Goal: Task Accomplishment & Management: Use online tool/utility

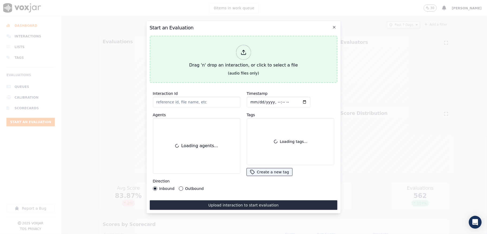
click at [241, 53] on div at bounding box center [243, 52] width 15 height 15
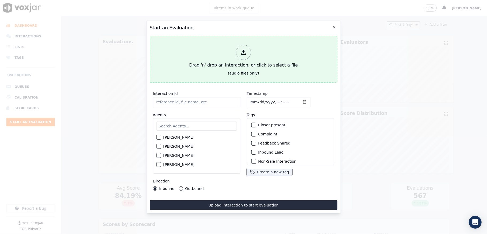
click at [238, 49] on div at bounding box center [243, 52] width 15 height 15
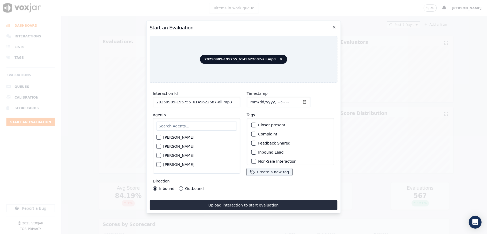
drag, startPoint x: 210, startPoint y: 100, endPoint x: 274, endPoint y: 101, distance: 63.9
click at [270, 100] on div "Interaction Id 20250909-195755_6149622687-all.mp3 Agents [PERSON_NAME] [PERSON_…" at bounding box center [243, 140] width 188 height 107
type input "20250909-195755_6149622687-C1"
click at [255, 97] on input "Timestamp" at bounding box center [278, 102] width 64 height 11
type input "[DATE]T18:37"
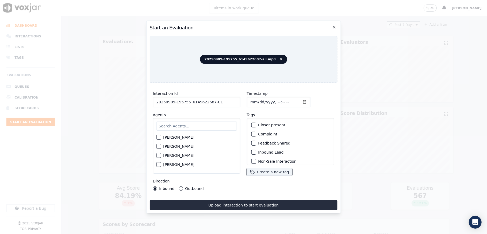
click at [196, 122] on input "text" at bounding box center [196, 126] width 80 height 9
type input "san"
click at [159, 137] on div "button" at bounding box center [158, 139] width 4 height 4
click at [179, 187] on button "Outbound" at bounding box center [181, 189] width 4 height 4
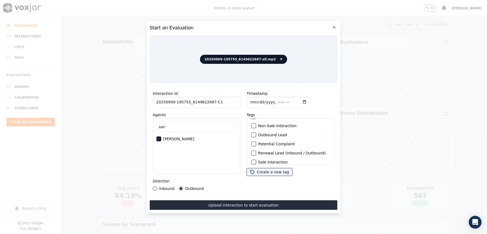
click at [251, 133] on div "button" at bounding box center [253, 135] width 4 height 4
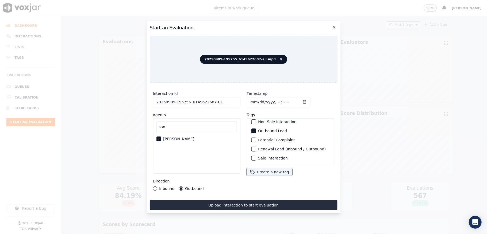
scroll to position [50, 0]
click at [251, 156] on div "button" at bounding box center [253, 158] width 4 height 4
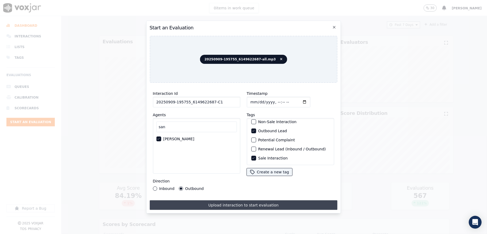
click at [226, 200] on button "Upload interaction to start evaluation" at bounding box center [243, 205] width 188 height 10
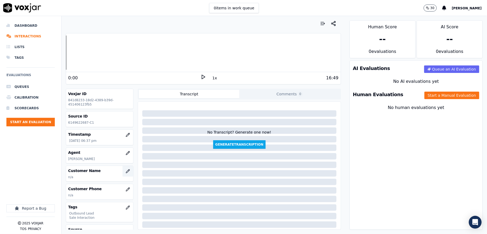
click at [126, 171] on icon "button" at bounding box center [128, 171] width 4 height 4
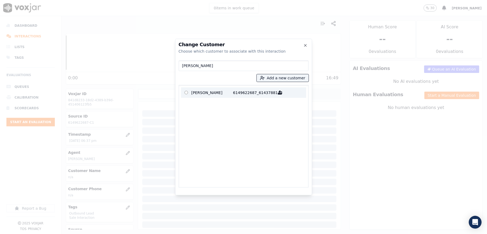
type input "[PERSON_NAME]"
click at [226, 92] on p "[PERSON_NAME]" at bounding box center [212, 92] width 42 height 8
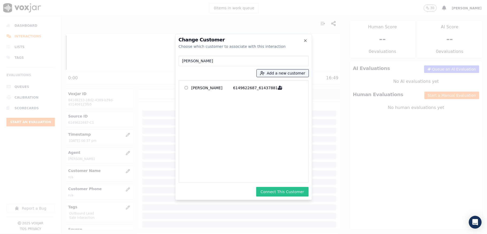
click at [283, 194] on button "Connect This Customer" at bounding box center [282, 192] width 52 height 10
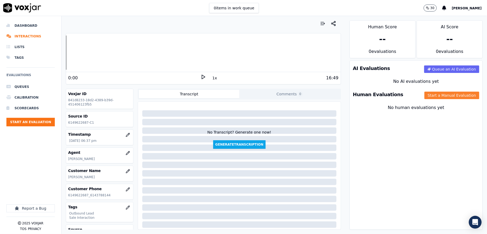
click at [424, 96] on button "Start a Manual Evaluation" at bounding box center [451, 95] width 55 height 7
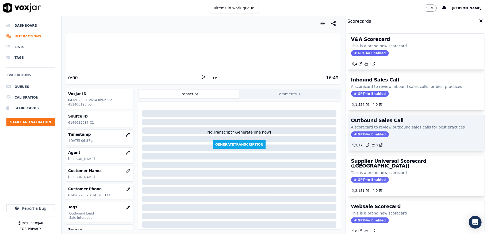
click at [362, 134] on span "GPT-4o Enabled" at bounding box center [370, 134] width 38 height 6
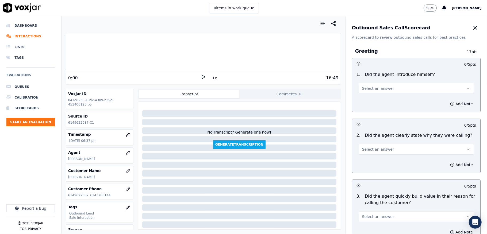
drag, startPoint x: 386, startPoint y: 84, endPoint x: 385, endPoint y: 92, distance: 7.5
click at [386, 85] on button "Select an answer" at bounding box center [415, 88] width 115 height 11
click at [379, 98] on div "Yes" at bounding box center [403, 100] width 102 height 9
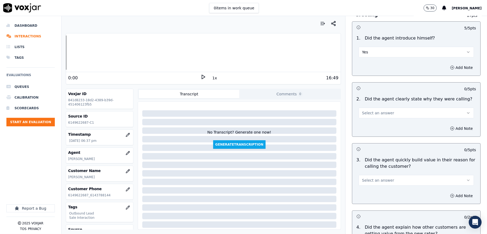
scroll to position [71, 0]
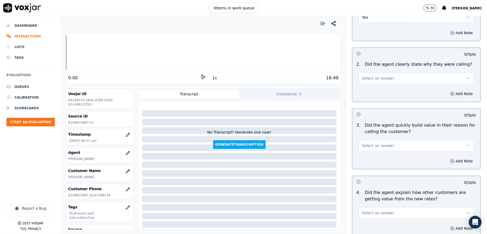
click at [374, 80] on span "Select an answer" at bounding box center [378, 78] width 32 height 5
click at [373, 90] on div "Yes" at bounding box center [403, 90] width 102 height 9
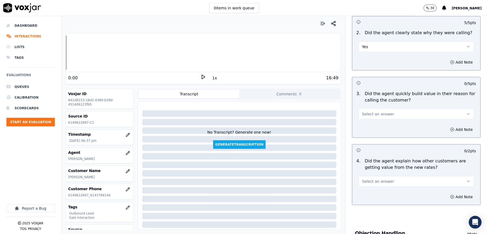
scroll to position [142, 0]
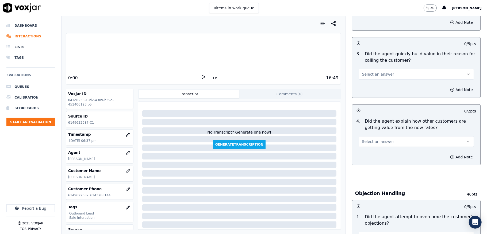
click at [382, 69] on button "Select an answer" at bounding box center [415, 74] width 115 height 11
click at [373, 84] on div "Yes" at bounding box center [403, 87] width 102 height 9
click at [388, 140] on button "Select an answer" at bounding box center [415, 141] width 115 height 11
click at [373, 169] on div "N/A" at bounding box center [403, 171] width 102 height 9
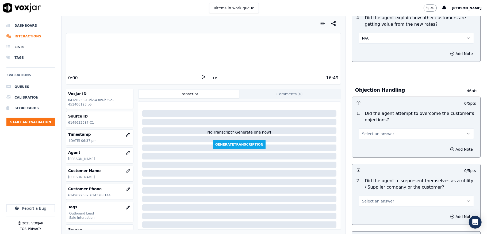
scroll to position [249, 0]
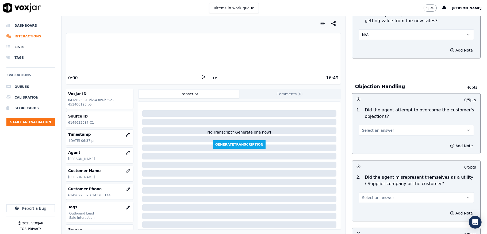
click at [382, 129] on button "Select an answer" at bounding box center [415, 130] width 115 height 11
click at [371, 140] on div "Yes" at bounding box center [403, 143] width 102 height 9
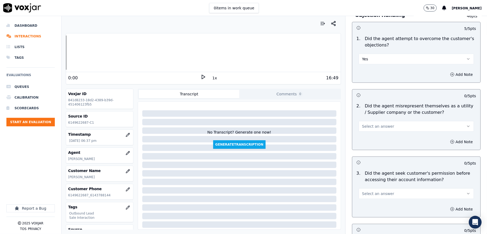
drag, startPoint x: 378, startPoint y: 128, endPoint x: 377, endPoint y: 132, distance: 4.1
click at [378, 128] on span "Select an answer" at bounding box center [378, 126] width 32 height 5
click at [369, 140] on div "Yes" at bounding box center [403, 139] width 102 height 9
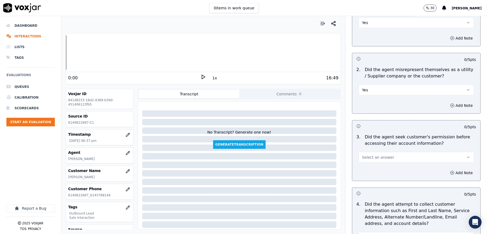
scroll to position [392, 0]
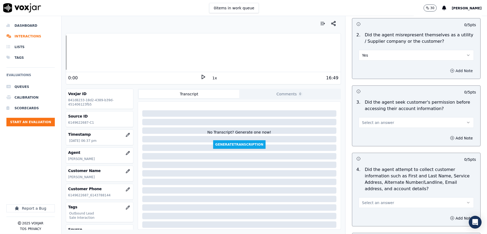
click at [447, 71] on button "Add Note" at bounding box center [461, 70] width 29 height 7
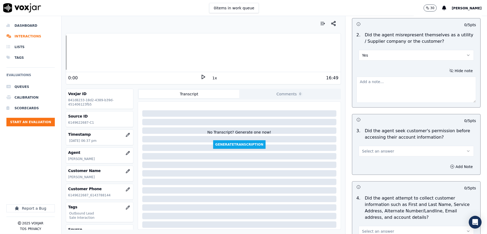
click at [402, 96] on textarea at bounding box center [415, 90] width 119 height 26
paste textarea "@3:17 [PERSON_NAME] - I will be just going ahead and give you the rate //"
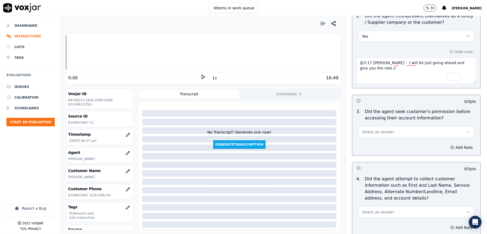
scroll to position [428, 0]
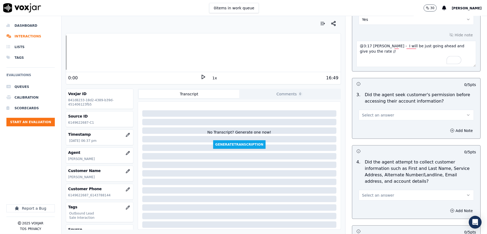
click at [356, 47] on textarea "@3:17 [PERSON_NAME] - I will be just going ahead and give you the rate //" at bounding box center [415, 54] width 119 height 26
paste textarea "Call id - 20250909-195755_2025-09-09_"
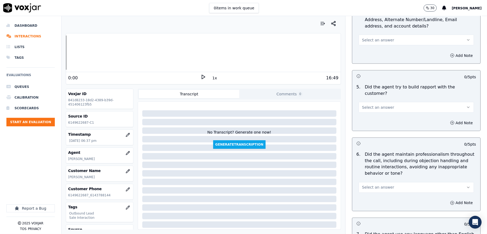
scroll to position [570, 0]
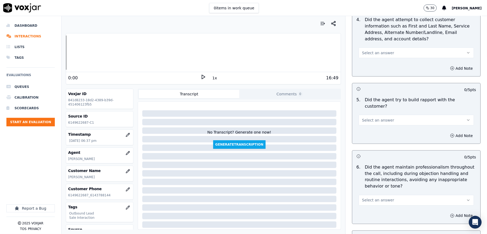
type textarea "Call id - 20250909-195755_2025-09-09_@3:17 [PERSON_NAME] - I will be just going…"
click at [382, 58] on button "Select an answer" at bounding box center [415, 53] width 115 height 11
click at [366, 81] on div "N/A" at bounding box center [403, 83] width 102 height 9
click at [378, 118] on span "Select an answer" at bounding box center [378, 120] width 32 height 5
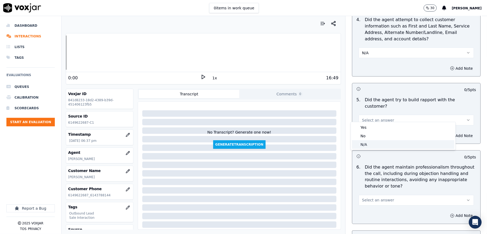
click at [367, 143] on div "N/A" at bounding box center [403, 144] width 102 height 9
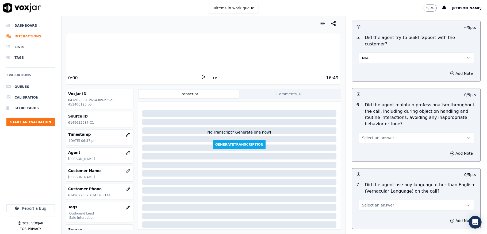
scroll to position [677, 0]
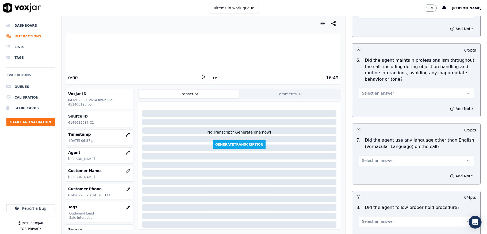
click at [372, 91] on span "Select an answer" at bounding box center [378, 93] width 32 height 5
click at [368, 99] on div "Yes" at bounding box center [403, 101] width 102 height 9
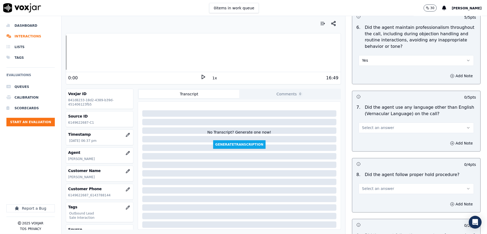
scroll to position [748, 0]
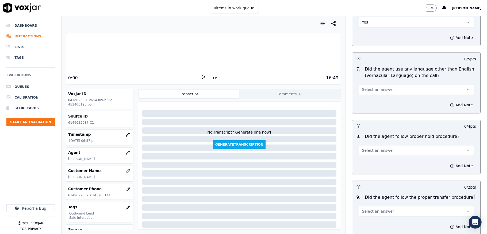
click at [371, 87] on span "Select an answer" at bounding box center [378, 89] width 32 height 5
click at [364, 106] on div "No" at bounding box center [403, 106] width 102 height 9
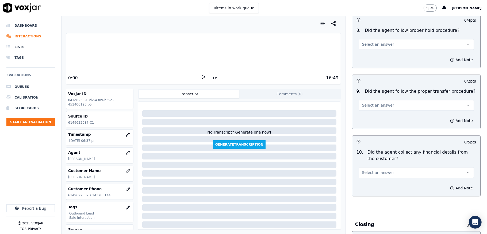
scroll to position [855, 0]
click at [371, 42] on span "Select an answer" at bounding box center [378, 43] width 32 height 5
click at [369, 54] on div "Yes" at bounding box center [403, 51] width 102 height 9
click at [364, 105] on button "Select an answer" at bounding box center [415, 104] width 115 height 11
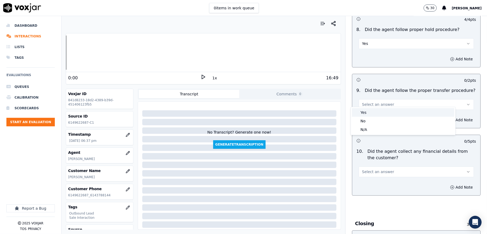
click at [363, 113] on div "Yes" at bounding box center [403, 112] width 102 height 9
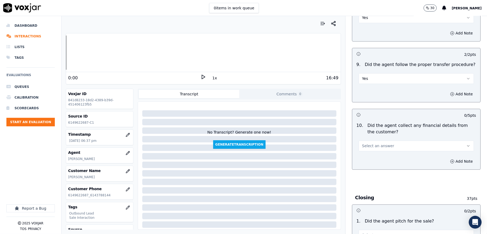
scroll to position [926, 0]
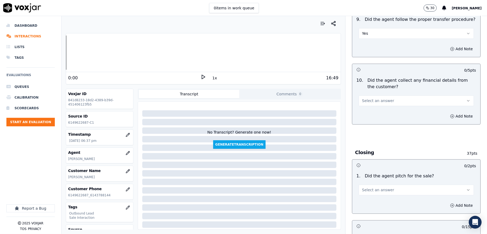
click at [374, 98] on span "Select an answer" at bounding box center [378, 100] width 32 height 5
click at [362, 115] on div "No" at bounding box center [403, 117] width 102 height 9
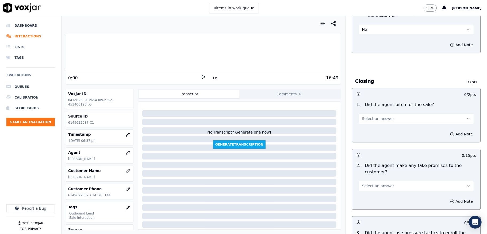
click at [371, 116] on span "Select an answer" at bounding box center [378, 118] width 32 height 5
click at [364, 125] on div "Yes" at bounding box center [403, 127] width 102 height 9
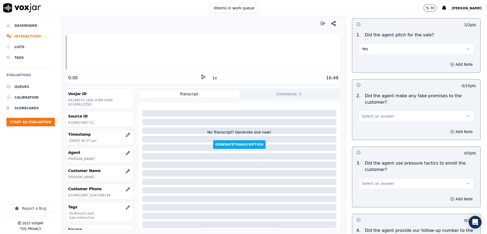
scroll to position [1069, 0]
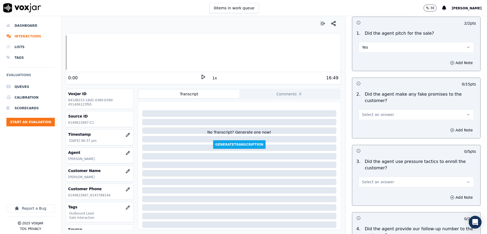
click at [377, 112] on span "Select an answer" at bounding box center [378, 114] width 32 height 5
click at [367, 130] on div "No" at bounding box center [403, 131] width 102 height 9
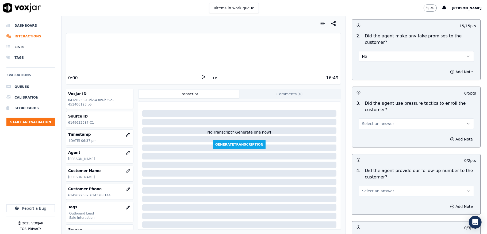
scroll to position [1140, 0]
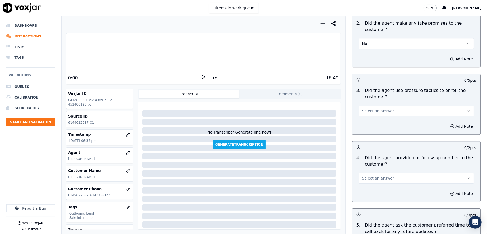
click at [372, 106] on button "Select an answer" at bounding box center [415, 111] width 115 height 11
click at [364, 129] on div "No" at bounding box center [403, 128] width 102 height 9
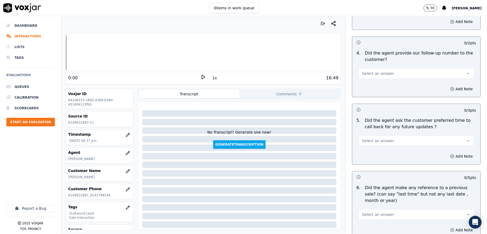
scroll to position [1247, 0]
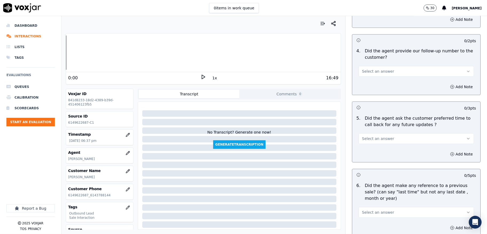
click at [376, 66] on button "Select an answer" at bounding box center [415, 71] width 115 height 11
click at [365, 79] on div "Yes" at bounding box center [403, 80] width 102 height 9
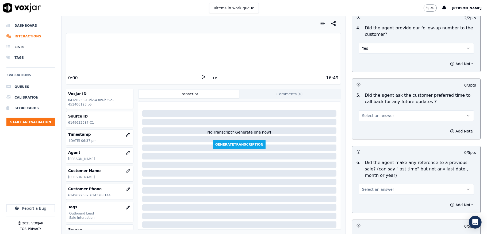
scroll to position [1283, 0]
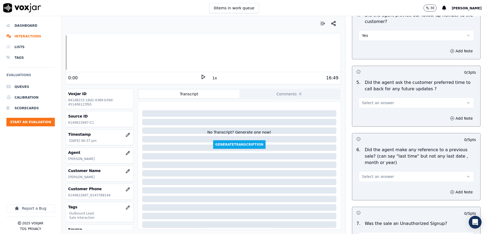
click at [369, 100] on span "Select an answer" at bounding box center [378, 102] width 32 height 5
drag, startPoint x: 364, startPoint y: 129, endPoint x: 365, endPoint y: 126, distance: 3.8
click at [364, 129] on div "N/A" at bounding box center [403, 129] width 102 height 9
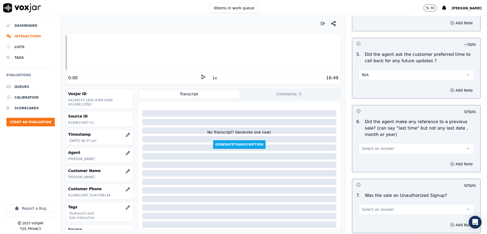
scroll to position [1354, 0]
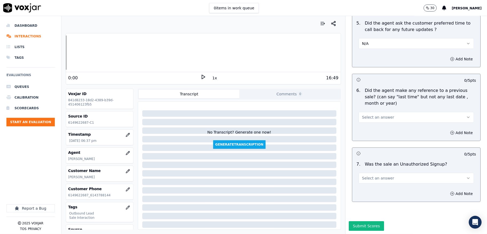
click at [381, 115] on span "Select an answer" at bounding box center [378, 117] width 32 height 5
click at [370, 122] on div "No" at bounding box center [403, 123] width 102 height 9
click at [381, 176] on span "Select an answer" at bounding box center [378, 178] width 32 height 5
click at [373, 185] on div "No" at bounding box center [403, 184] width 102 height 9
click at [373, 186] on div "Add Note" at bounding box center [416, 194] width 128 height 16
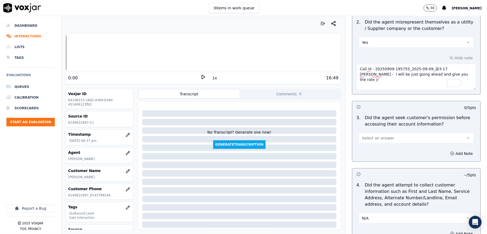
scroll to position [392, 0]
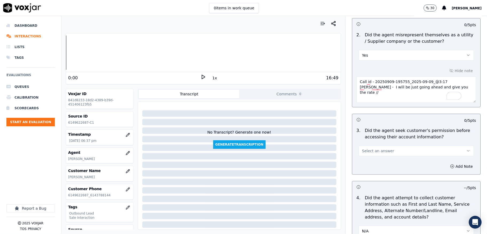
click at [379, 148] on button "Select an answer" at bounding box center [415, 151] width 115 height 11
click at [367, 171] on div "No" at bounding box center [403, 173] width 102 height 9
click at [447, 164] on button "Add Note" at bounding box center [461, 166] width 29 height 7
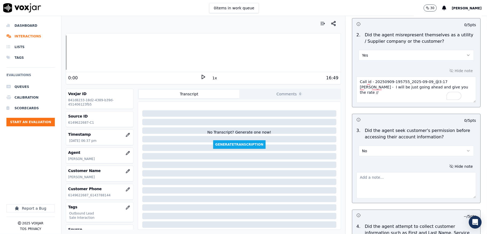
click at [415, 177] on textarea at bounding box center [415, 185] width 119 height 26
paste textarea "@2:42 [PERSON_NAME] shares the gas account number <> <> The agent must ask for …"
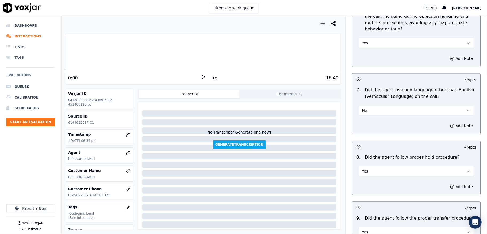
scroll to position [1386, 0]
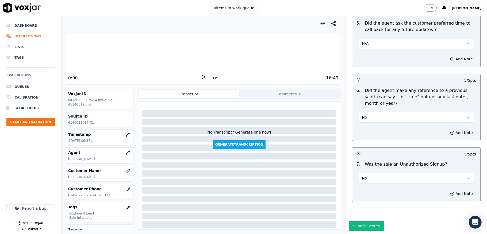
type textarea "@2:42 [PERSON_NAME] shares the gas account number <> <> The agent must ask for …"
click at [357, 221] on div "Submit Scores" at bounding box center [415, 227] width 141 height 13
click at [357, 221] on button "Submit Scores" at bounding box center [366, 226] width 36 height 10
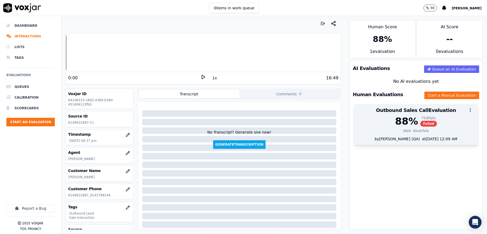
click at [420, 119] on div "75 / 85 pts" at bounding box center [428, 118] width 17 height 4
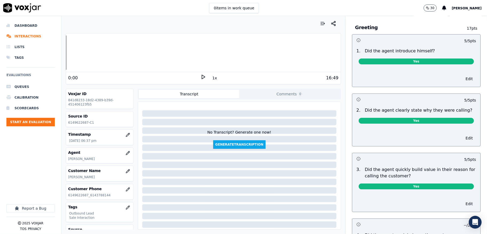
scroll to position [0, 0]
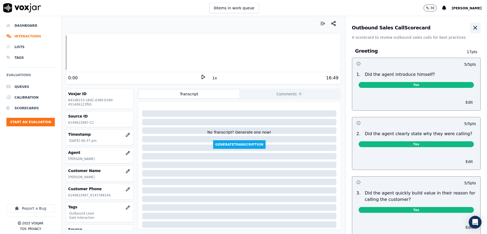
click at [472, 30] on icon "button" at bounding box center [475, 28] width 6 height 6
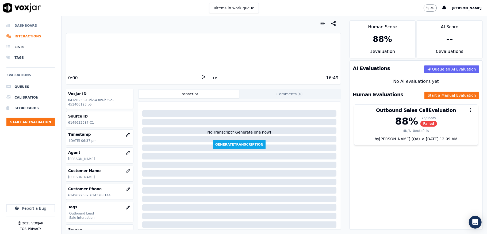
click at [29, 26] on li "Dashboard" at bounding box center [30, 25] width 48 height 11
